Goal: Task Accomplishment & Management: Complete application form

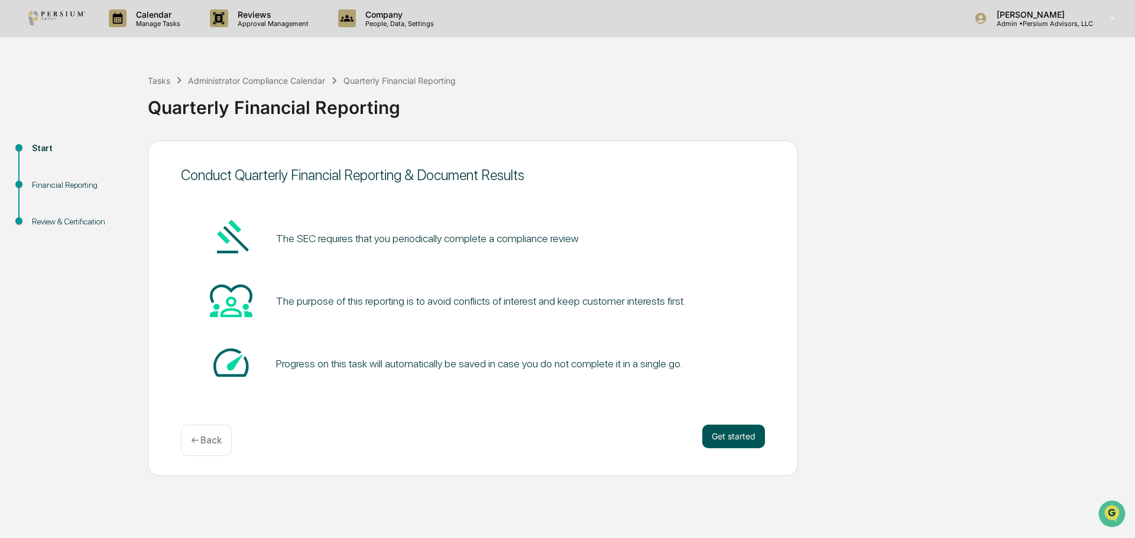
click at [737, 440] on button "Get started" at bounding box center [733, 437] width 63 height 24
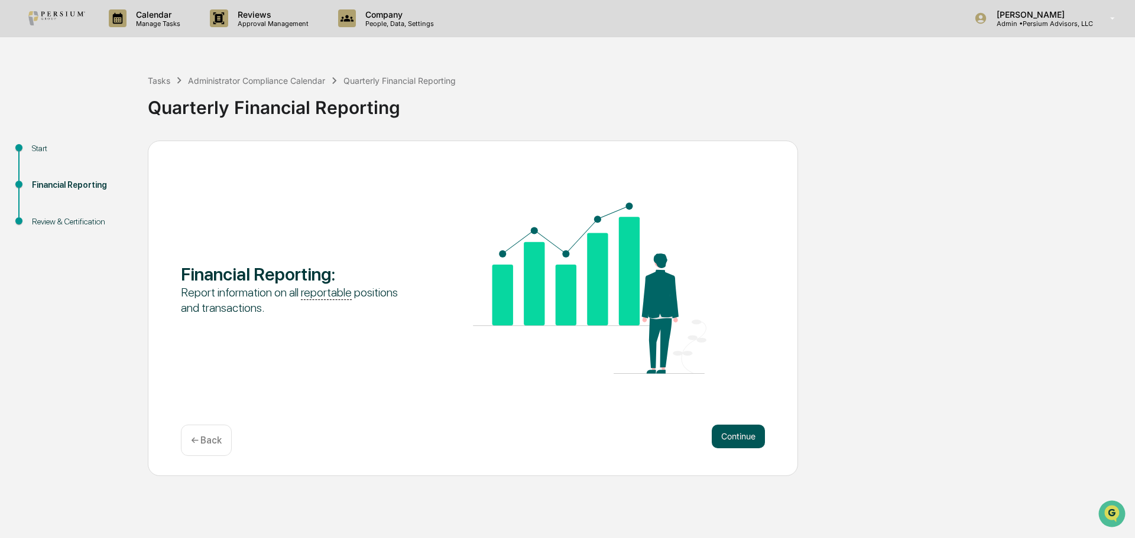
click at [761, 432] on button "Continue" at bounding box center [738, 437] width 53 height 24
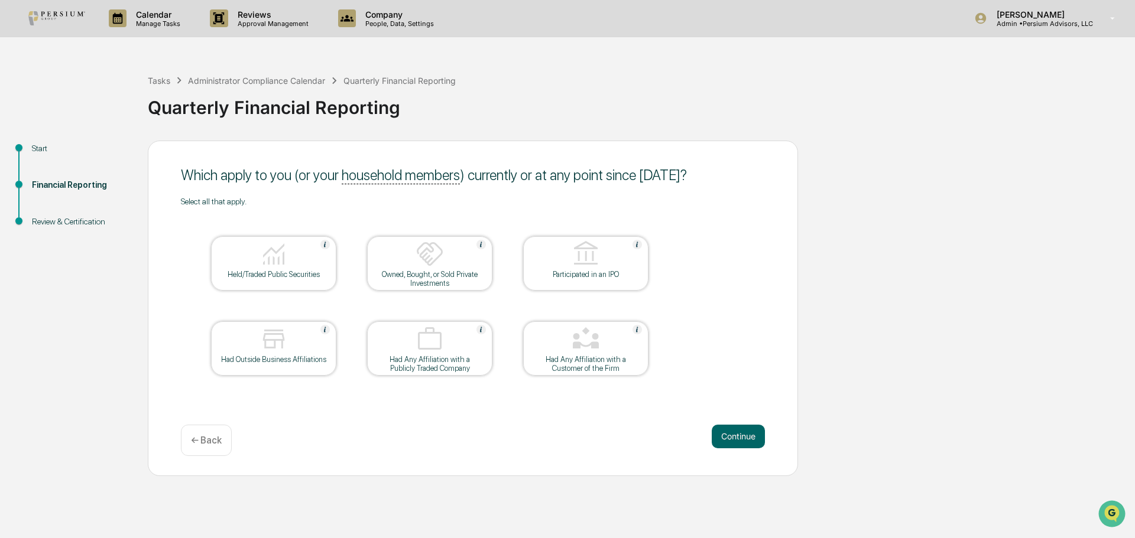
click at [257, 275] on div "Held/Traded Public Securities" at bounding box center [273, 274] width 106 height 9
click at [727, 434] on button "Continue" at bounding box center [738, 437] width 53 height 24
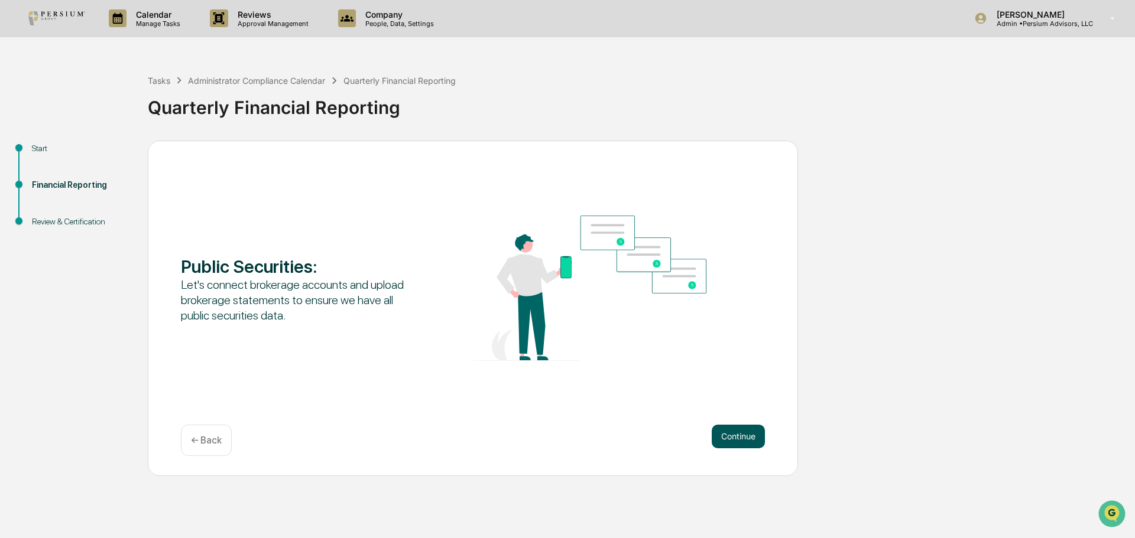
click at [742, 425] on button "Continue" at bounding box center [738, 437] width 53 height 24
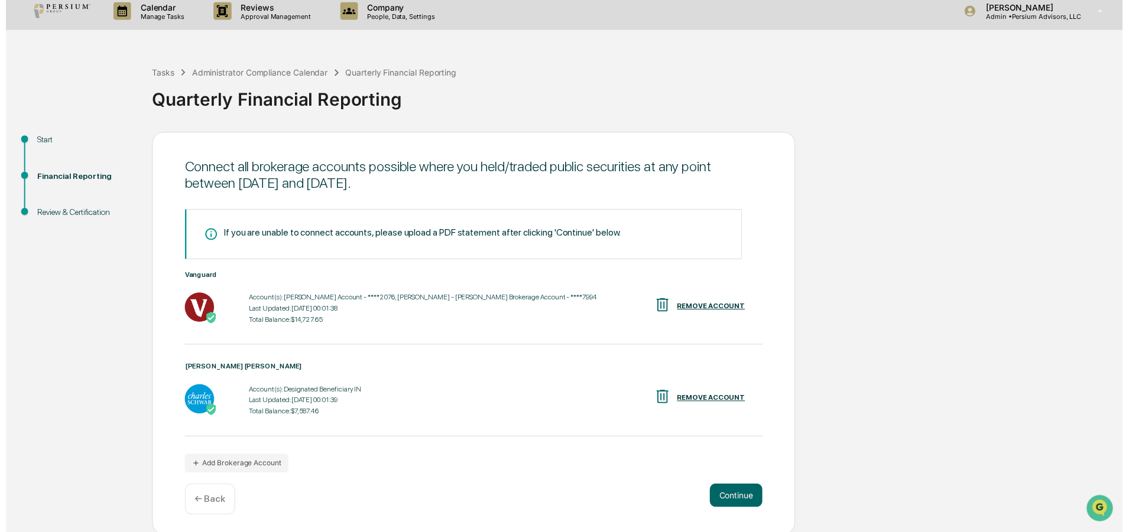
scroll to position [9, 0]
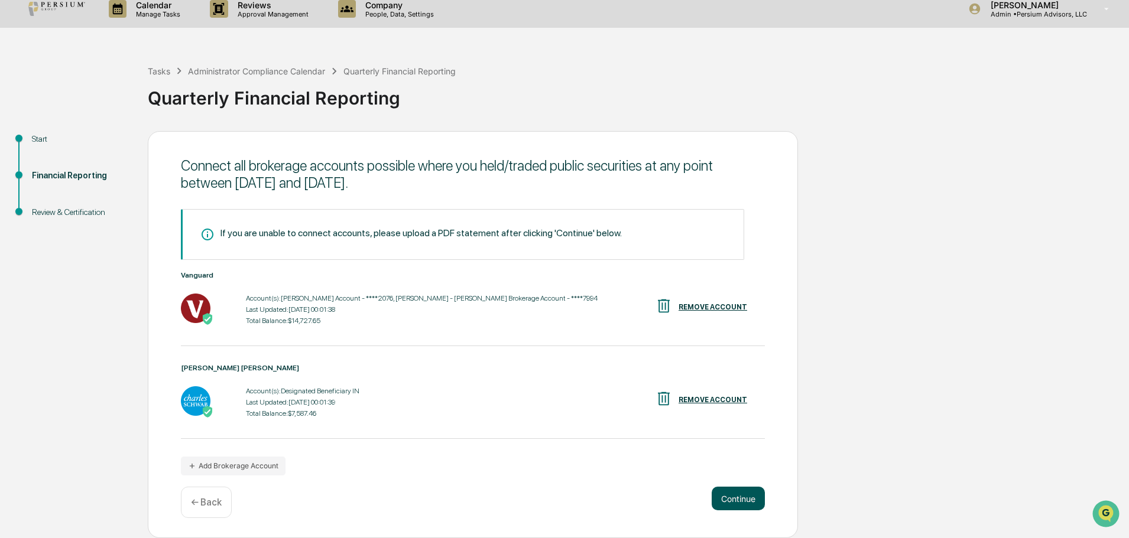
click at [737, 492] on button "Continue" at bounding box center [738, 499] width 53 height 24
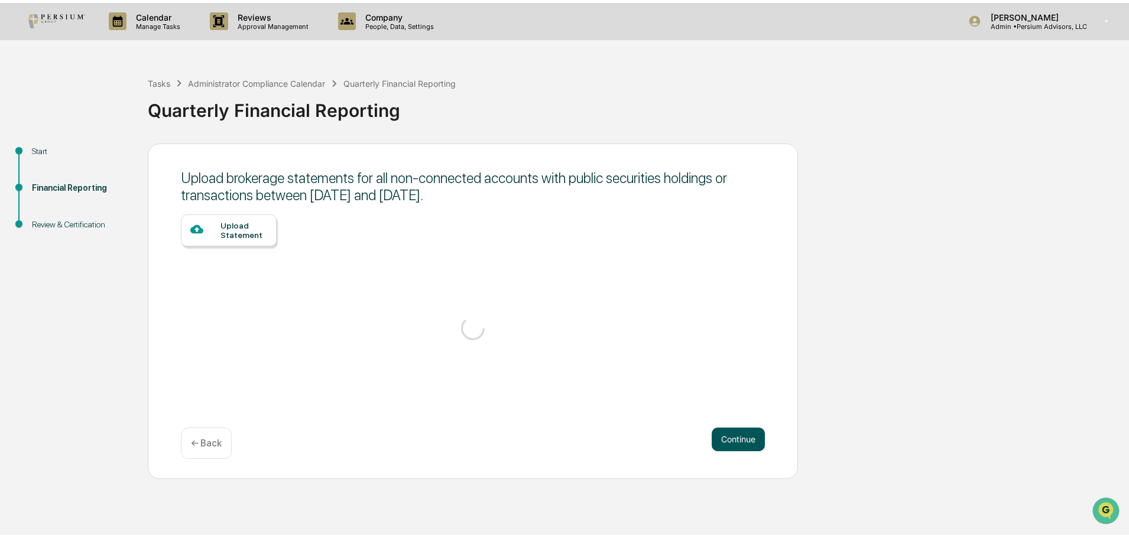
scroll to position [0, 0]
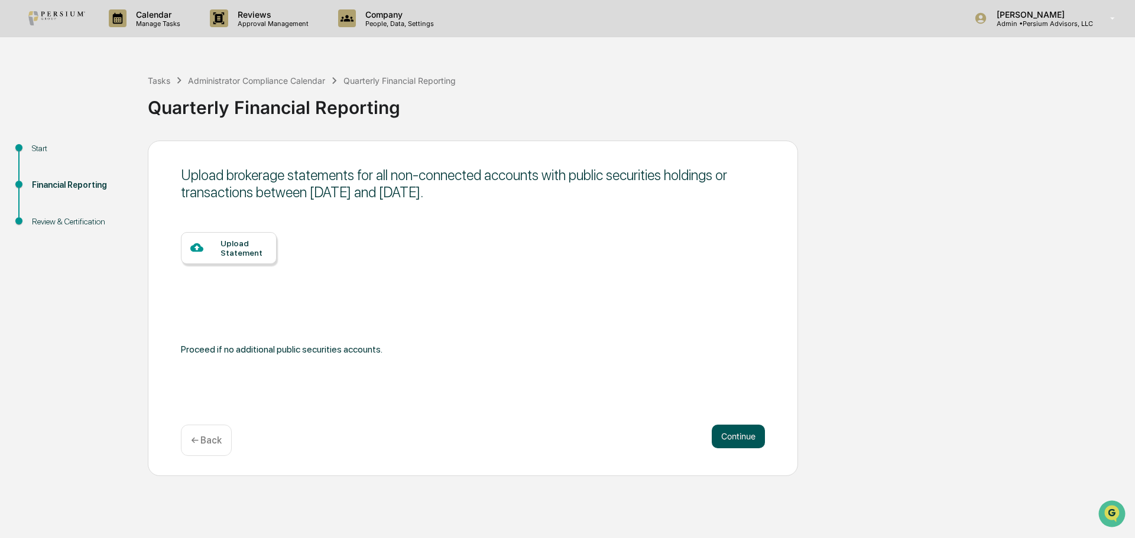
click at [741, 440] on button "Continue" at bounding box center [738, 437] width 53 height 24
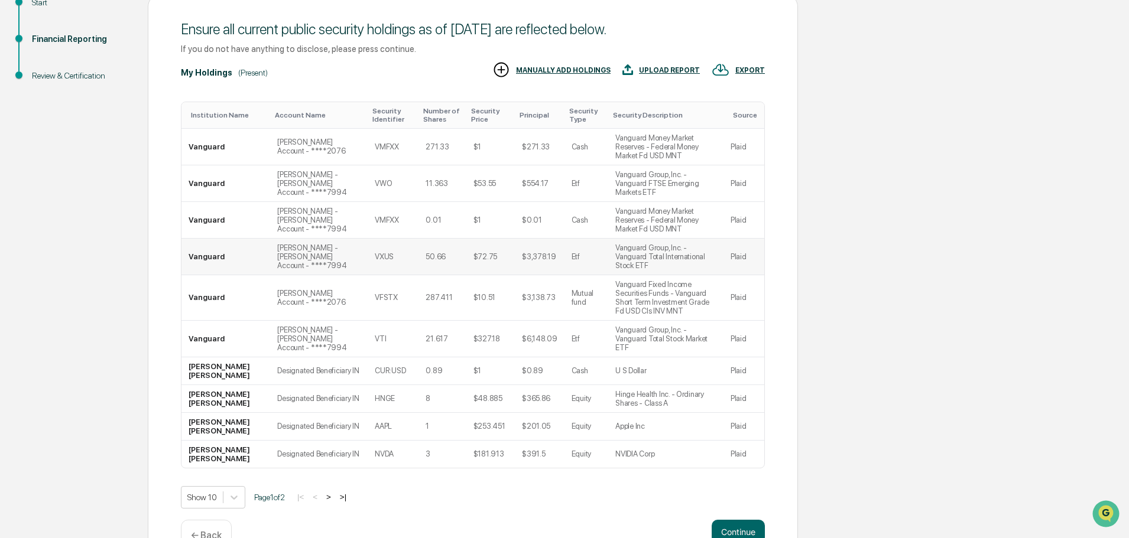
scroll to position [161, 0]
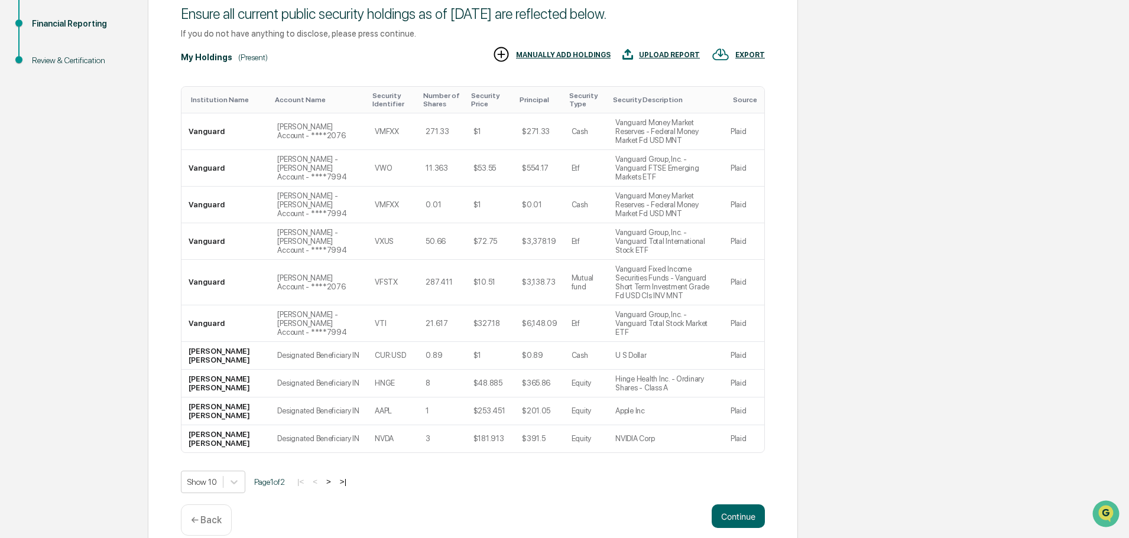
click at [334, 477] on button ">" at bounding box center [329, 482] width 12 height 10
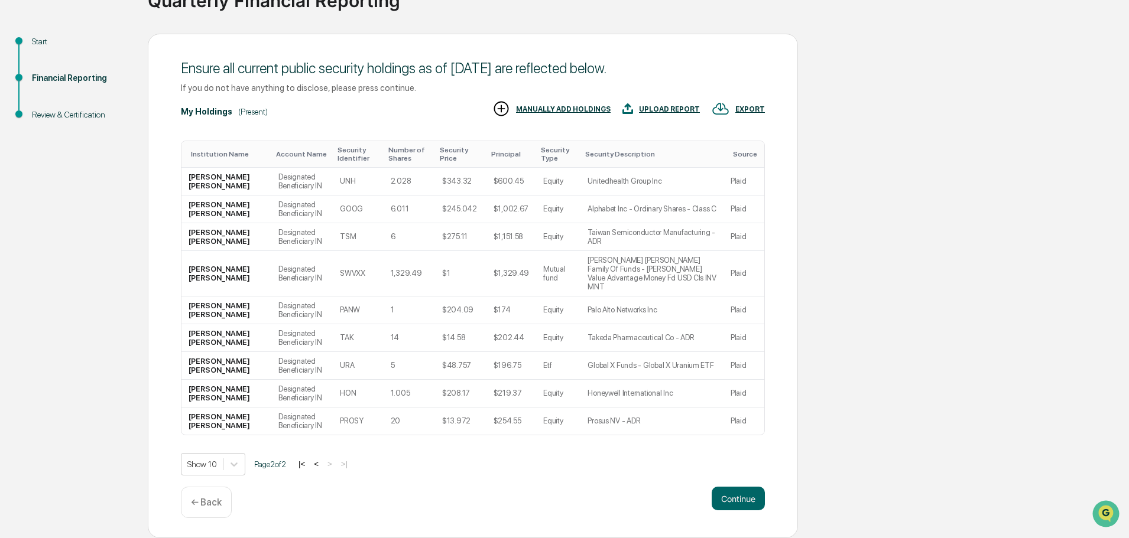
scroll to position [89, 0]
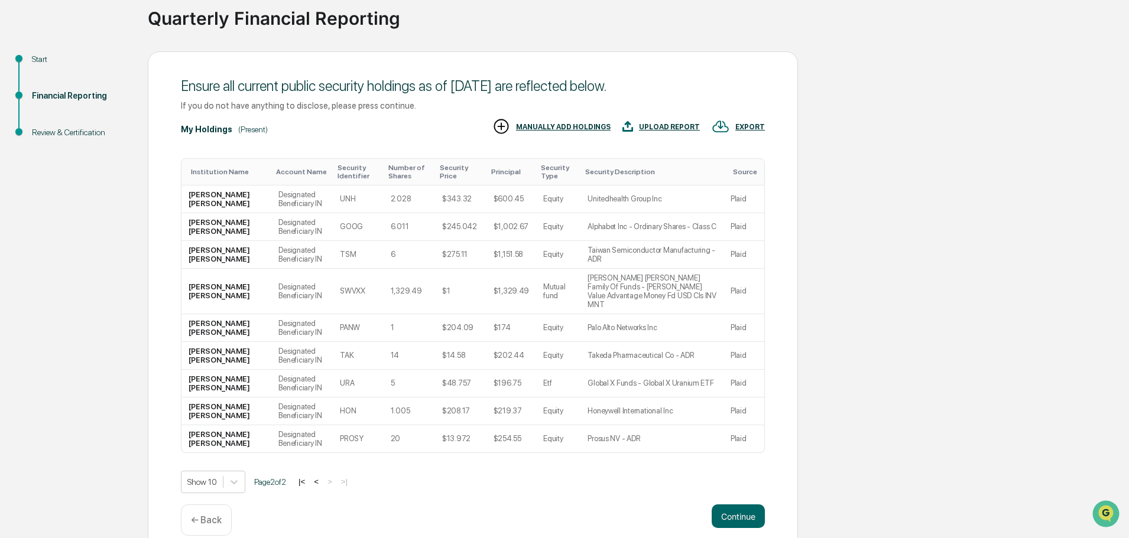
click at [847, 160] on div "Start Financial Reporting Review & Certification Ensure all current public secu…" at bounding box center [564, 303] width 1117 height 505
click at [321, 477] on button "<" at bounding box center [316, 482] width 12 height 10
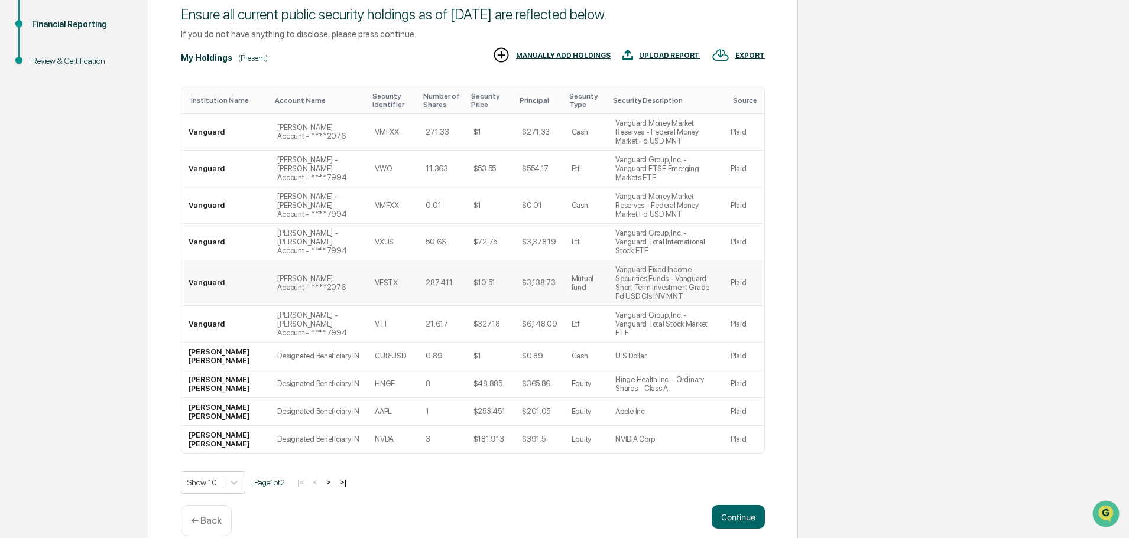
scroll to position [161, 0]
click at [334, 477] on button ">" at bounding box center [329, 482] width 12 height 10
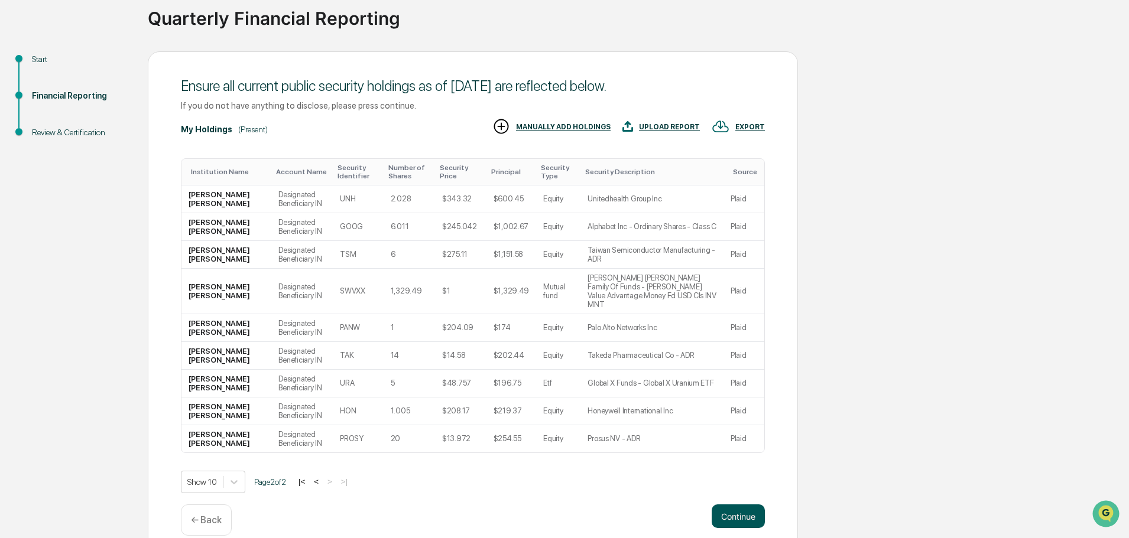
click at [726, 505] on button "Continue" at bounding box center [738, 517] width 53 height 24
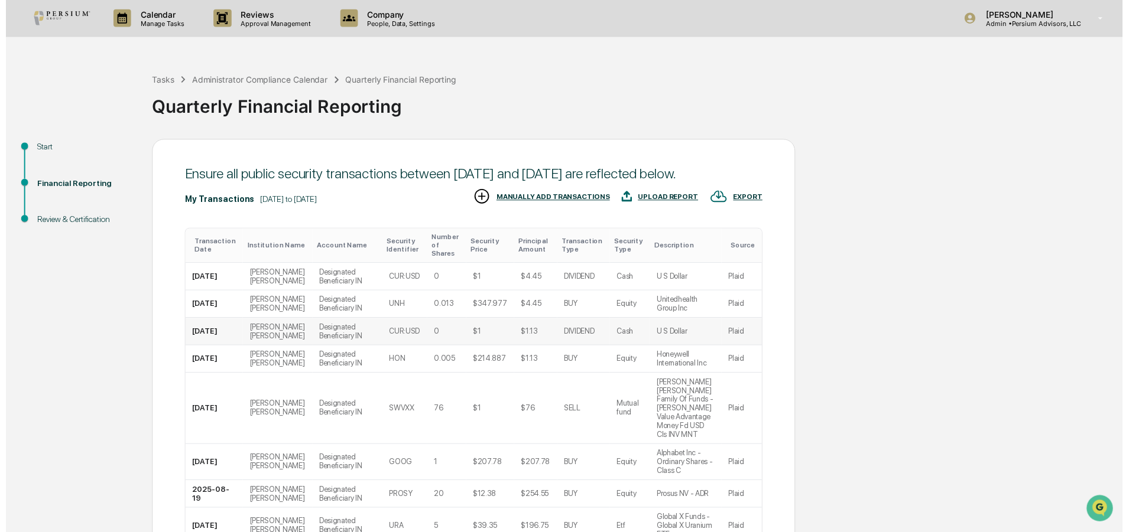
scroll to position [161, 0]
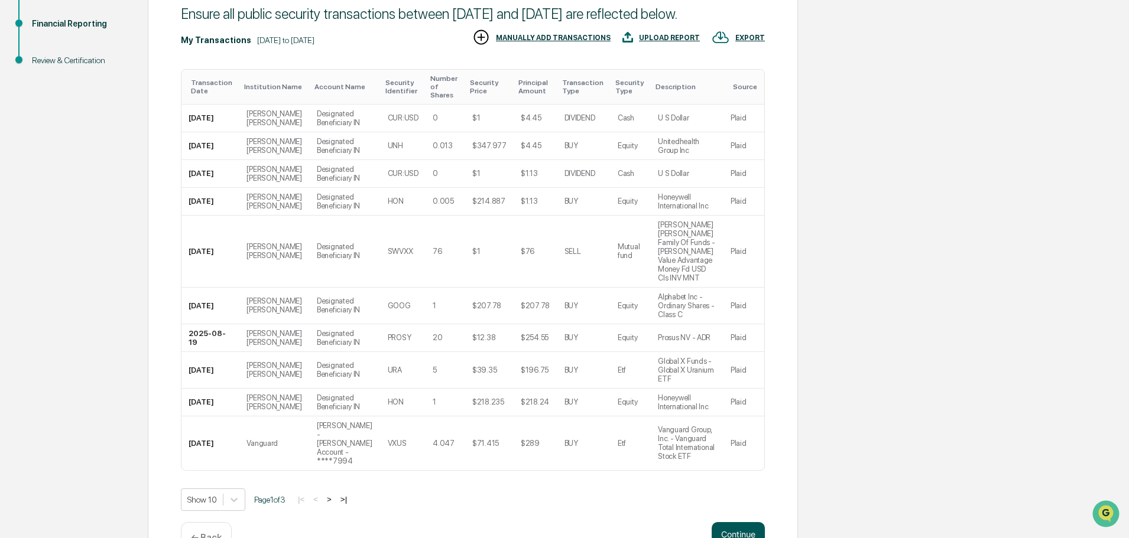
click at [743, 522] on button "Continue" at bounding box center [738, 534] width 53 height 24
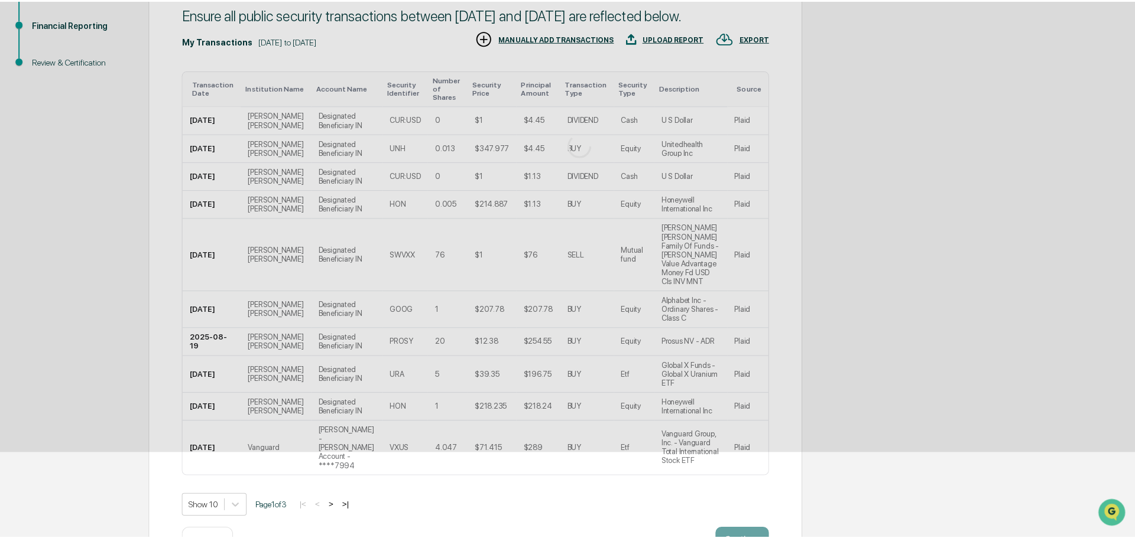
scroll to position [0, 0]
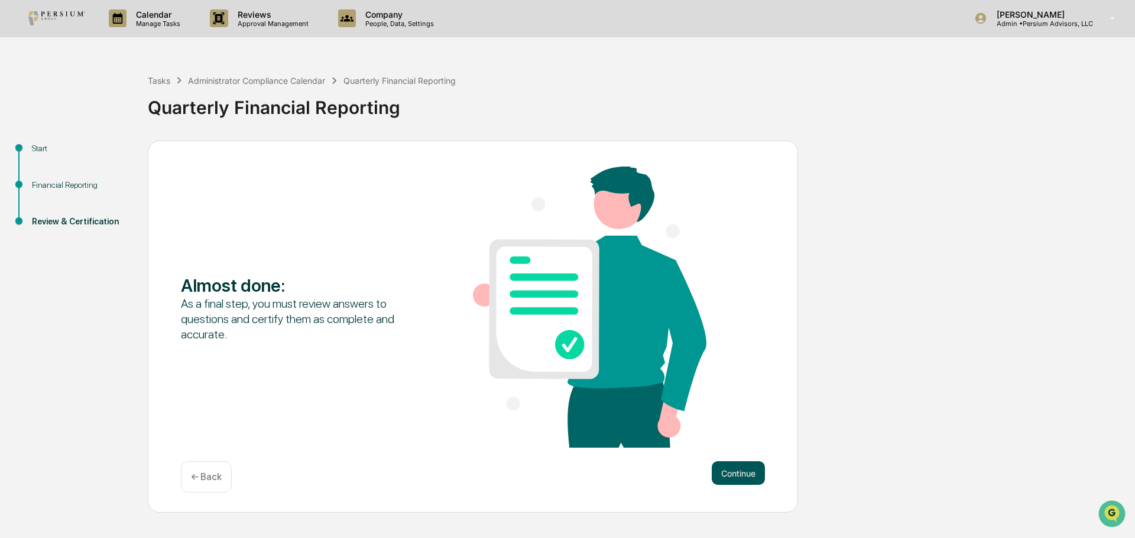
click at [750, 480] on button "Continue" at bounding box center [738, 474] width 53 height 24
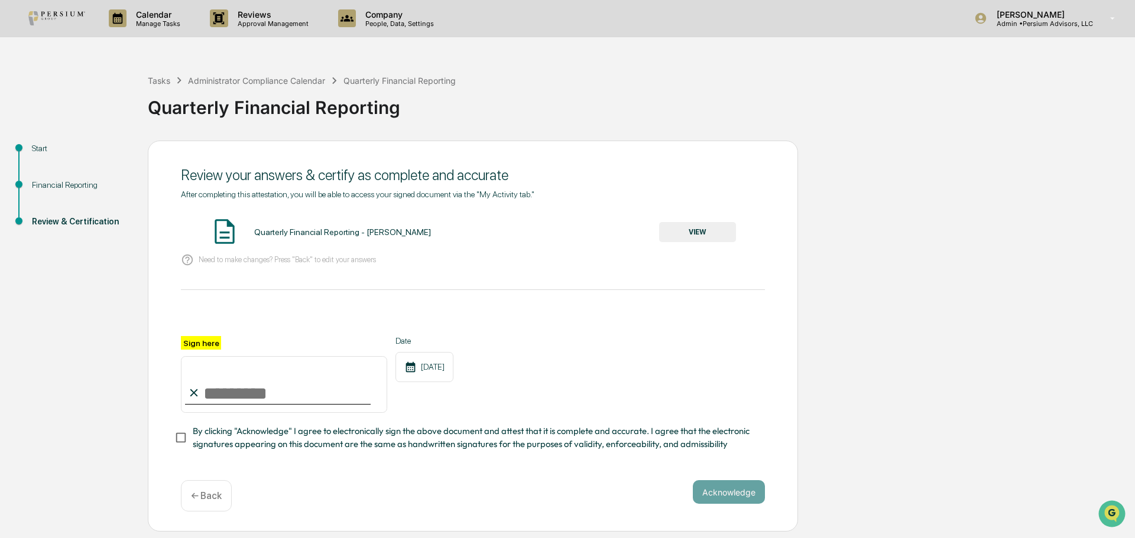
click at [678, 230] on button "VIEW" at bounding box center [697, 232] width 77 height 20
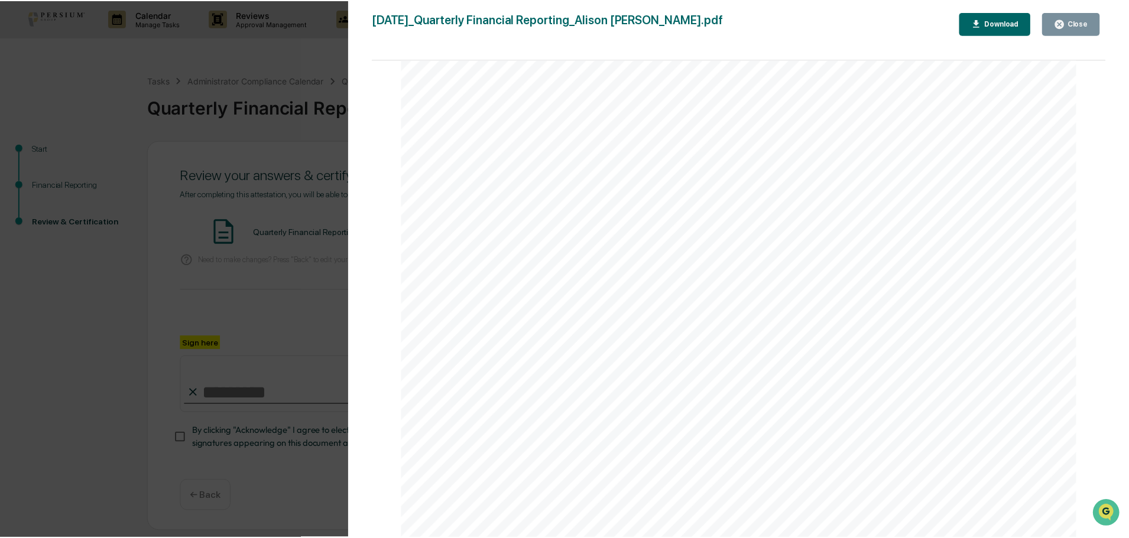
scroll to position [3502, 0]
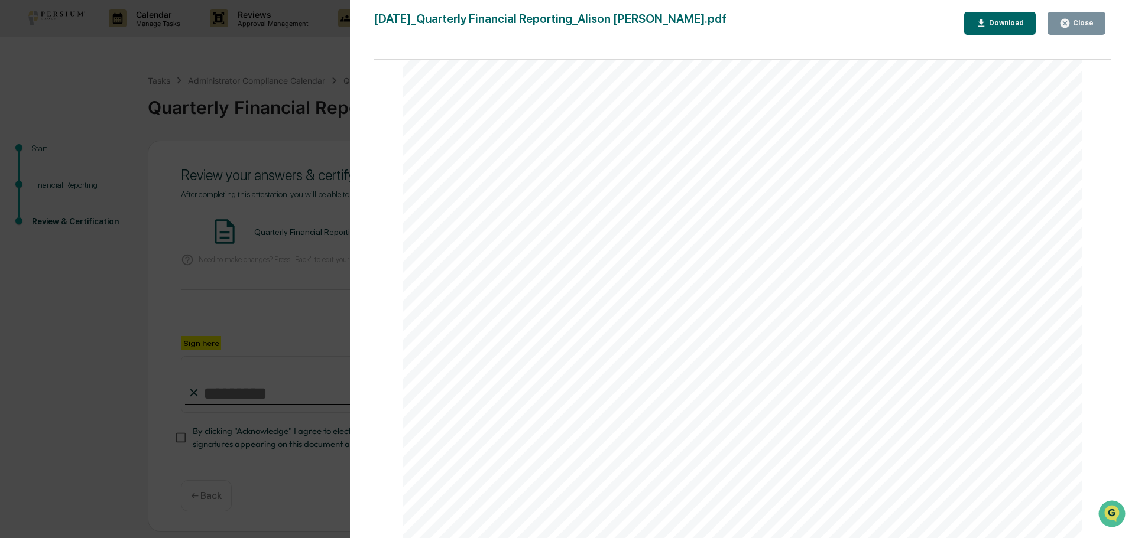
click at [1073, 25] on div "Close" at bounding box center [1081, 23] width 23 height 8
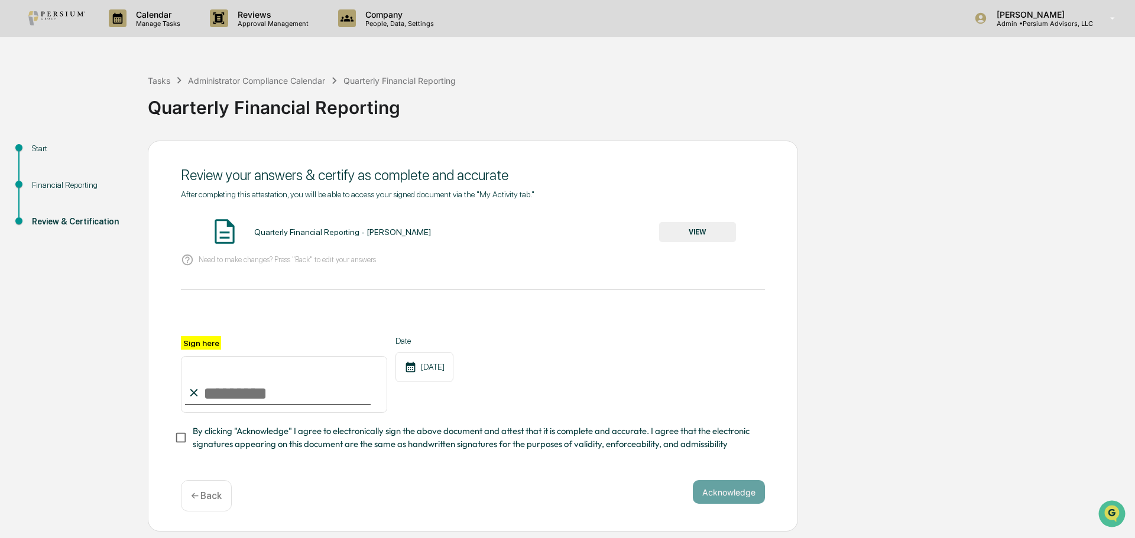
click at [262, 388] on input "Sign here" at bounding box center [284, 384] width 206 height 57
type input "**********"
click at [751, 496] on button "Acknowledge" at bounding box center [729, 492] width 72 height 24
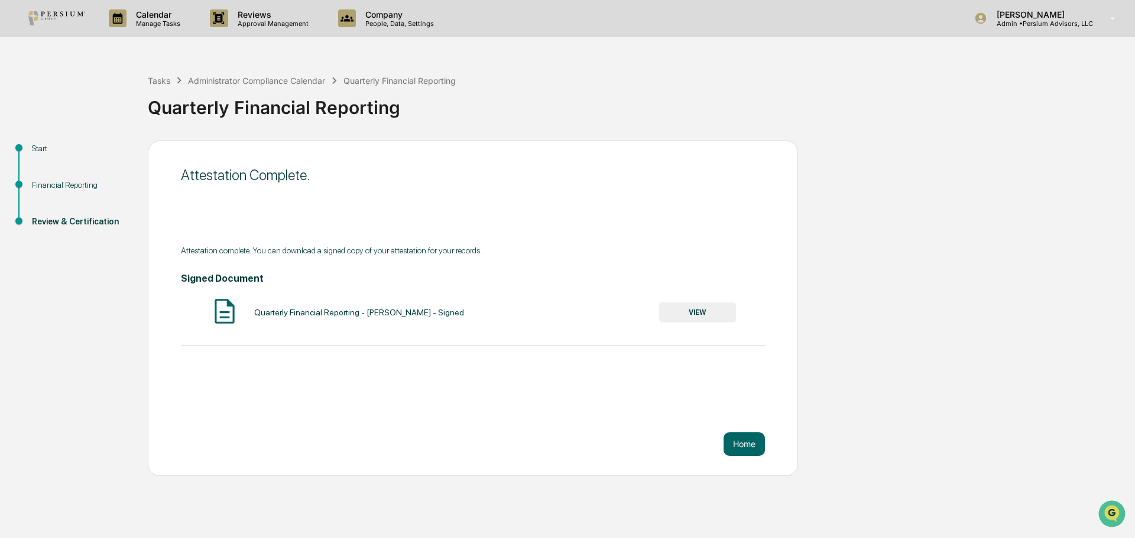
click at [887, 160] on div "Start Financial Reporting Review & Certification Attestation Complete. Attestat…" at bounding box center [567, 309] width 1123 height 336
click at [752, 441] on button "Home" at bounding box center [743, 445] width 41 height 24
